Goal: Navigation & Orientation: Find specific page/section

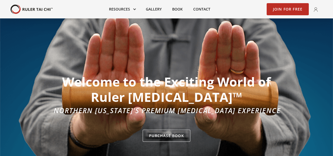
click at [165, 130] on link "Purchase Book" at bounding box center [167, 136] width 48 height 12
click at [276, 7] on link "Join for Free" at bounding box center [288, 9] width 42 height 12
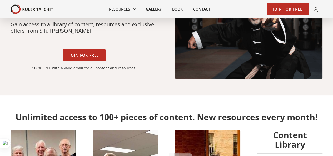
scroll to position [53, 0]
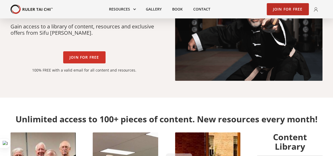
click at [87, 56] on link "Join for Free" at bounding box center [84, 57] width 42 height 12
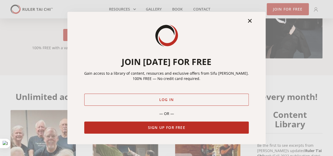
scroll to position [132, 0]
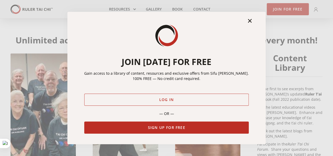
click at [248, 19] on h1 "+" at bounding box center [250, 20] width 5 height 5
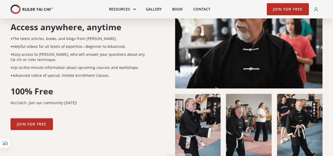
scroll to position [395, 0]
